Goal: Entertainment & Leisure: Consume media (video, audio)

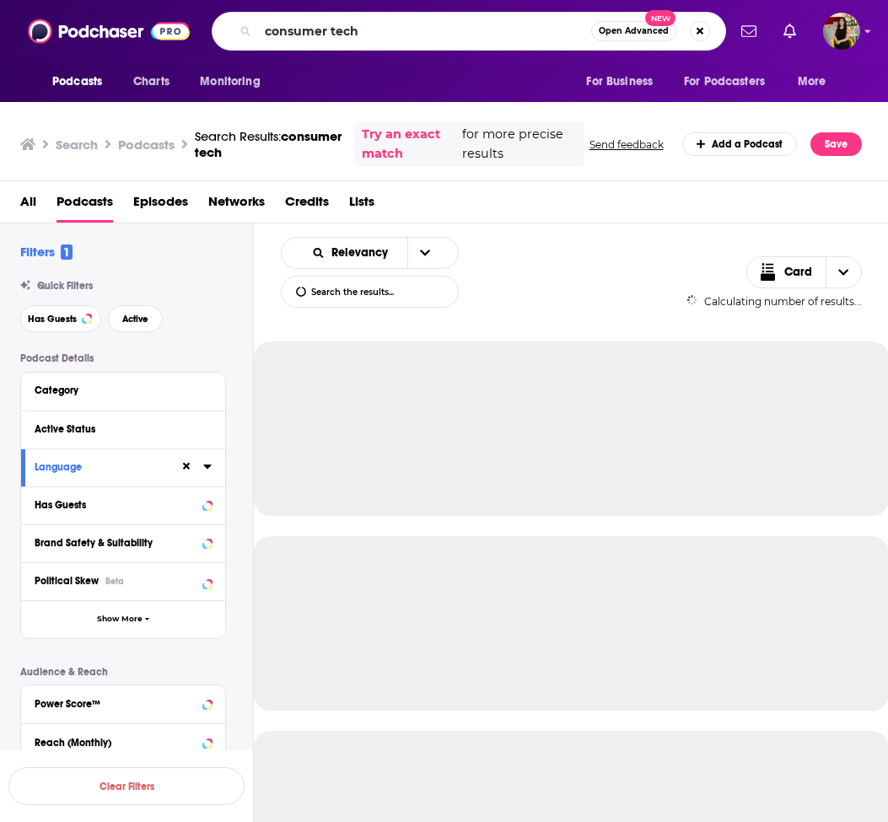
click at [389, 27] on input "consumer tech" at bounding box center [424, 31] width 333 height 27
type input "b2b influence"
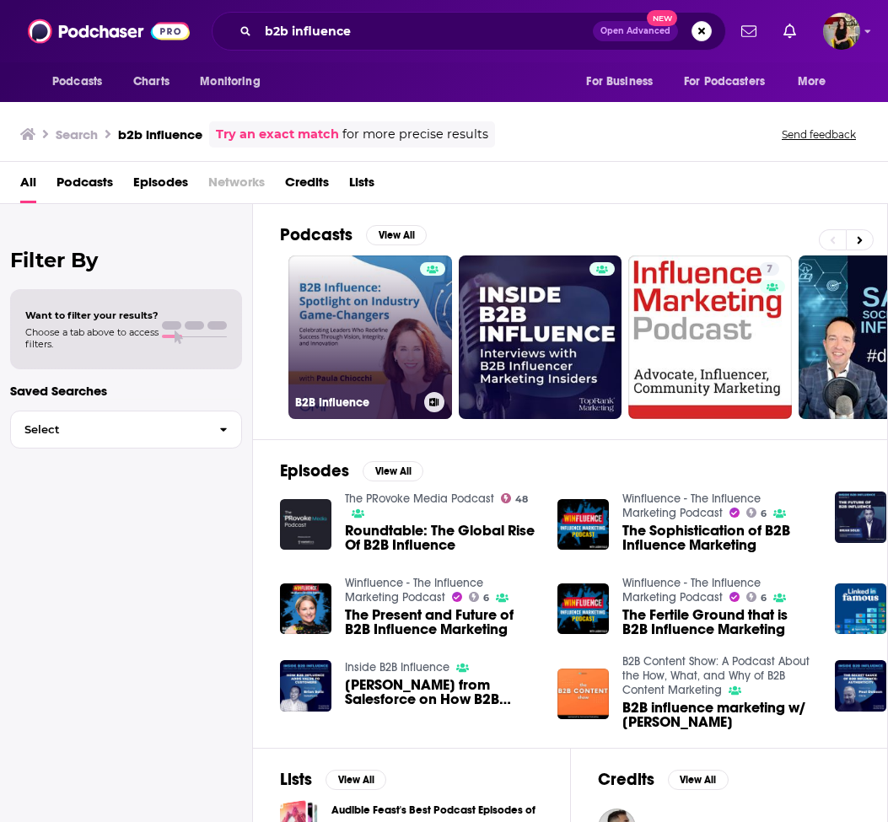
click at [351, 345] on link "B2B Influence" at bounding box center [370, 338] width 164 height 164
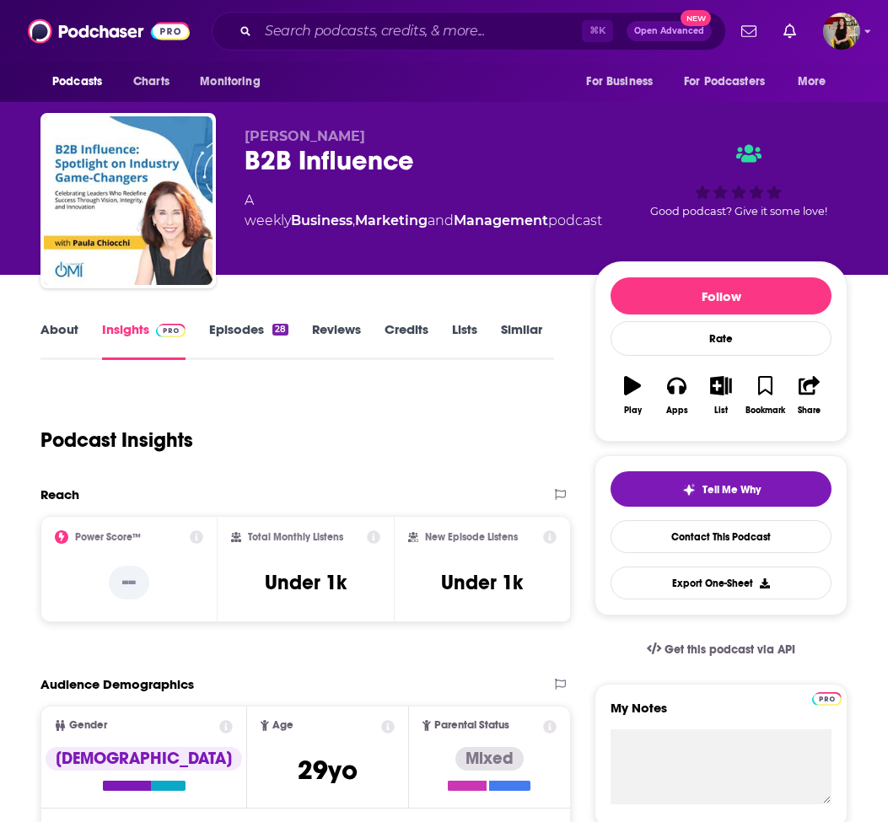
click at [233, 329] on link "Episodes 28" at bounding box center [248, 340] width 79 height 39
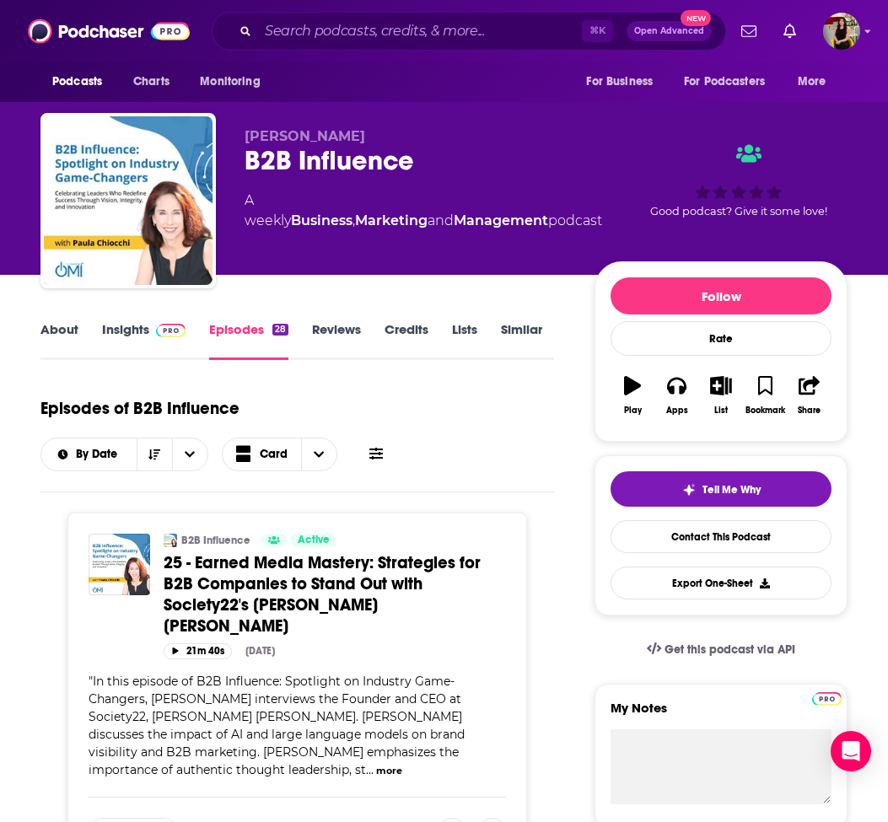
click at [311, 606] on span "25 - Earned Media Mastery: Strategies for B2B Companies to Stand Out with Socie…" at bounding box center [322, 594] width 317 height 84
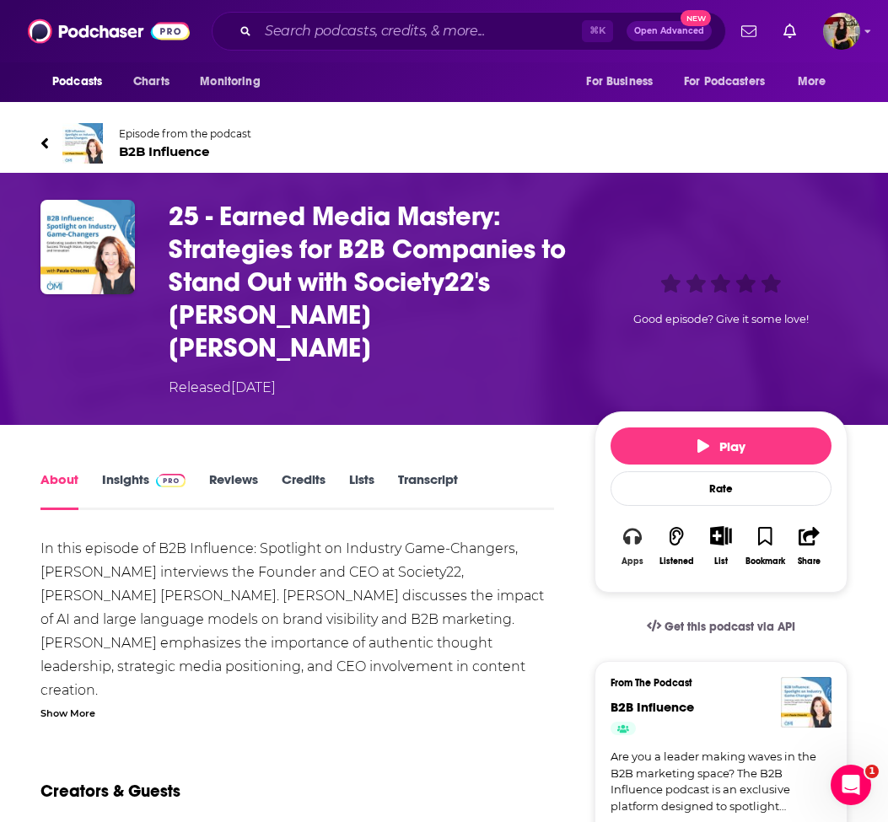
click at [633, 527] on icon "button" at bounding box center [632, 536] width 19 height 19
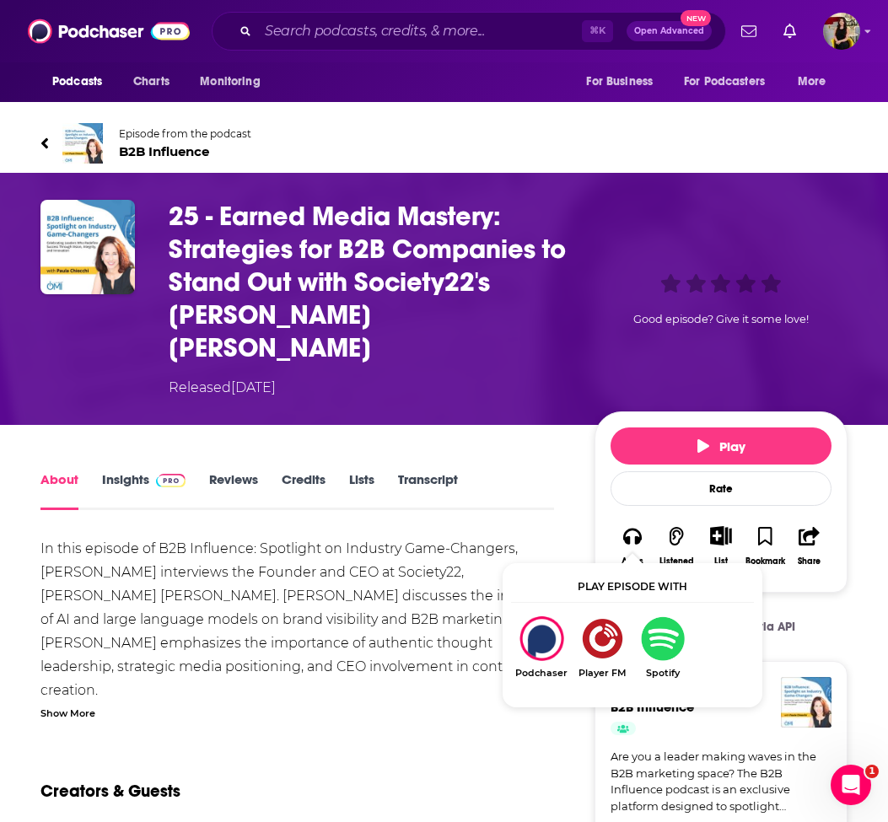
drag, startPoint x: 598, startPoint y: 640, endPoint x: 365, endPoint y: 0, distance: 681.2
click at [529, 627] on img "Show Listen On dropdown" at bounding box center [541, 639] width 61 height 45
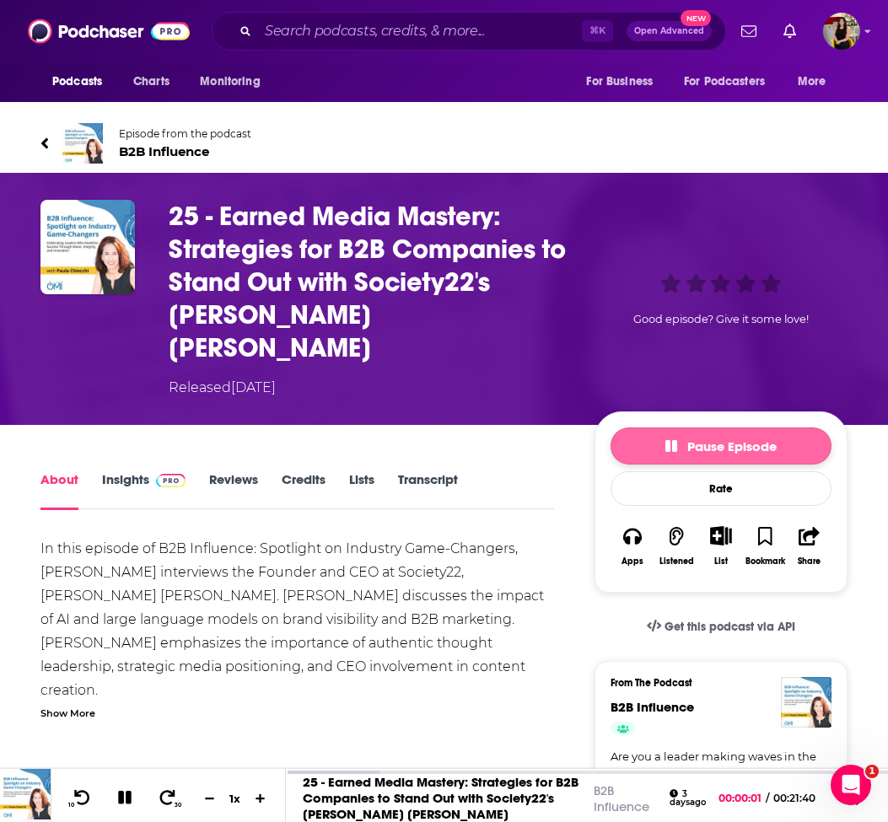
click at [691, 439] on span "Pause Episode" at bounding box center [720, 447] width 111 height 16
